Goal: Task Accomplishment & Management: Manage account settings

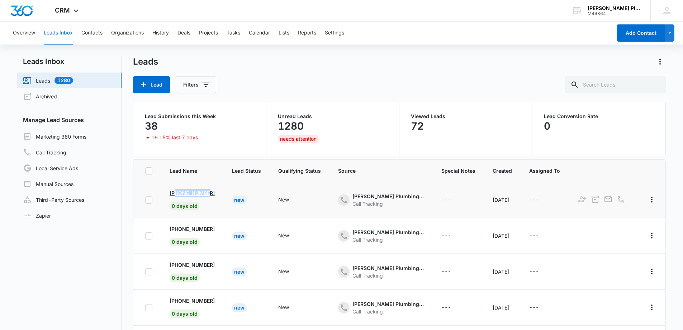
copy p "8139516957"
drag, startPoint x: 211, startPoint y: 193, endPoint x: 177, endPoint y: 196, distance: 34.9
click at [177, 196] on td "+18139516957 0 days old" at bounding box center [192, 200] width 62 height 36
copy p "5612610109"
drag, startPoint x: 214, startPoint y: 230, endPoint x: 175, endPoint y: 229, distance: 39.1
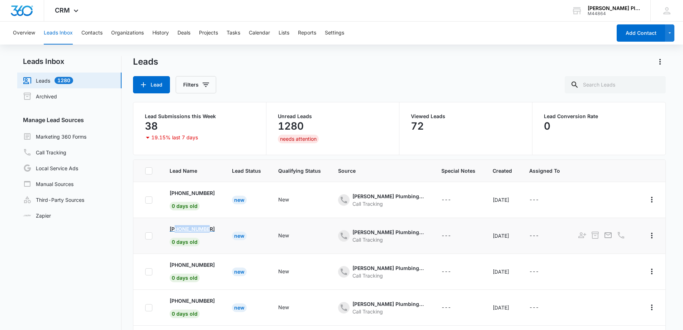
click at [175, 229] on td "+15612610109 0 days old" at bounding box center [192, 236] width 62 height 36
click at [224, 236] on td "New" at bounding box center [247, 236] width 46 height 36
click at [224, 233] on td "New" at bounding box center [247, 236] width 46 height 36
click at [191, 229] on p "+15612610109" at bounding box center [192, 229] width 45 height 8
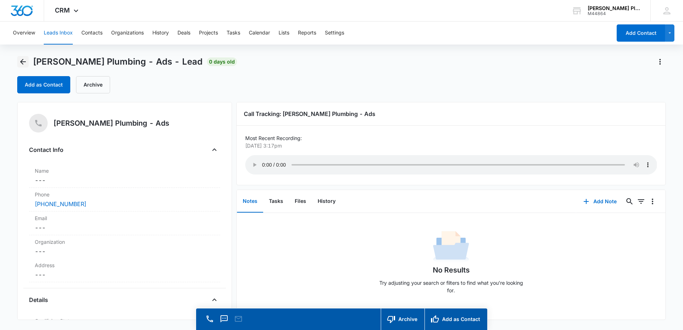
click at [24, 60] on icon "Back" at bounding box center [23, 61] width 9 height 9
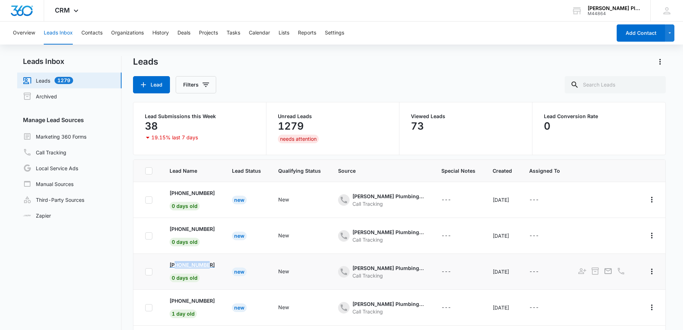
copy p "8633044286"
drag, startPoint x: 209, startPoint y: 263, endPoint x: 180, endPoint y: 179, distance: 88.0
click at [174, 260] on td "+18633044286 0 days old" at bounding box center [192, 272] width 62 height 36
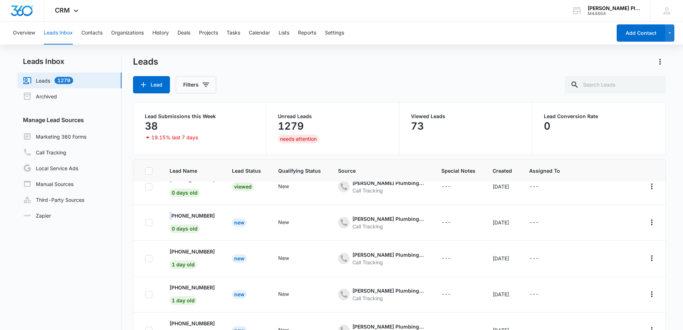
scroll to position [72, 0]
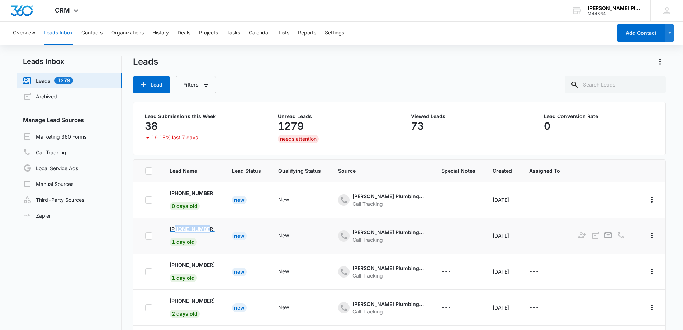
copy p "5083356385"
drag, startPoint x: 214, startPoint y: 224, endPoint x: 177, endPoint y: 230, distance: 38.2
click at [177, 230] on td "+15083356385 1 day old" at bounding box center [192, 236] width 62 height 36
